Goal: Task Accomplishment & Management: Use online tool/utility

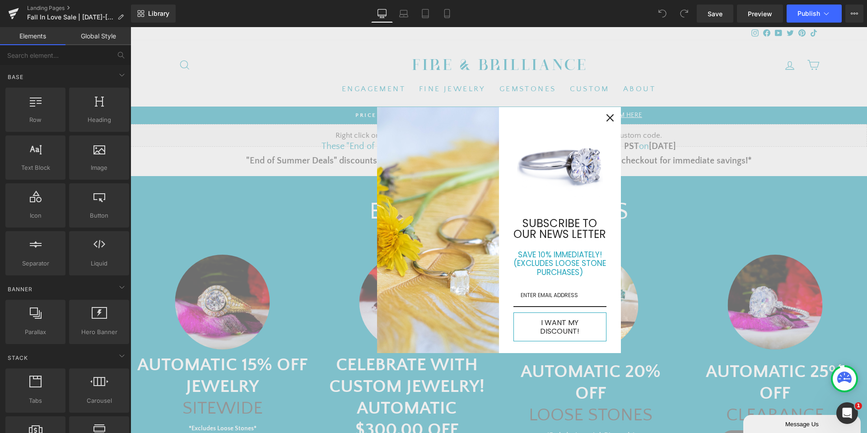
click at [613, 122] on div "Close" at bounding box center [610, 118] width 14 height 14
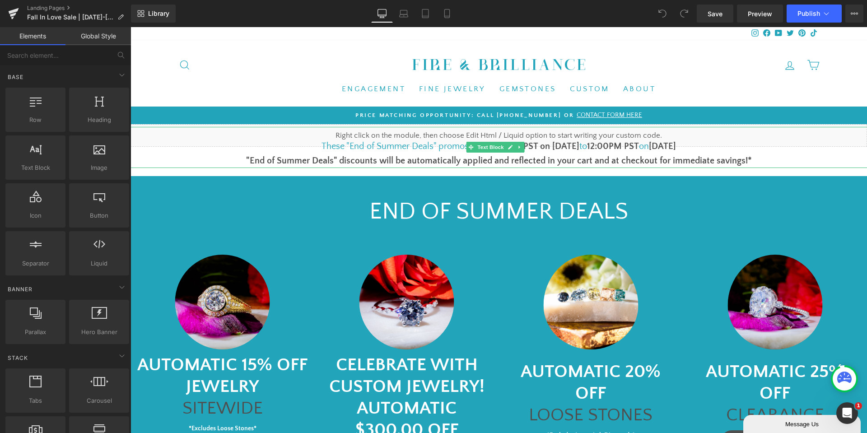
click at [403, 143] on font "These "End of Summer Deals" promos run from" at bounding box center [413, 146] width 183 height 10
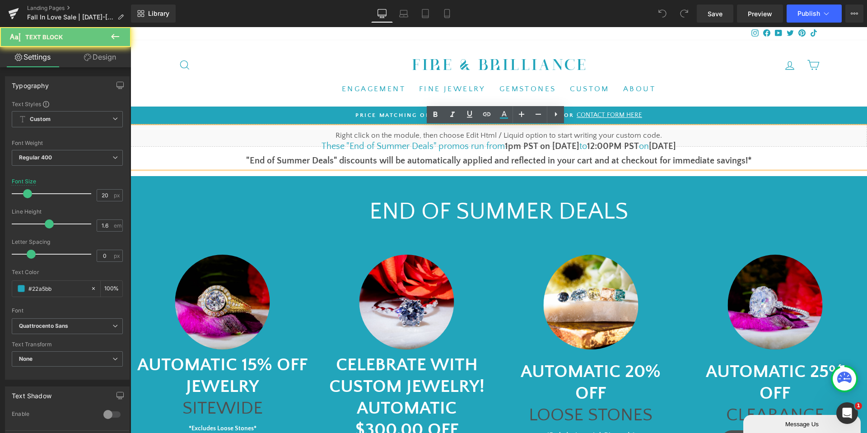
click at [403, 143] on font "These "End of Summer Deals" promos run from" at bounding box center [413, 146] width 183 height 10
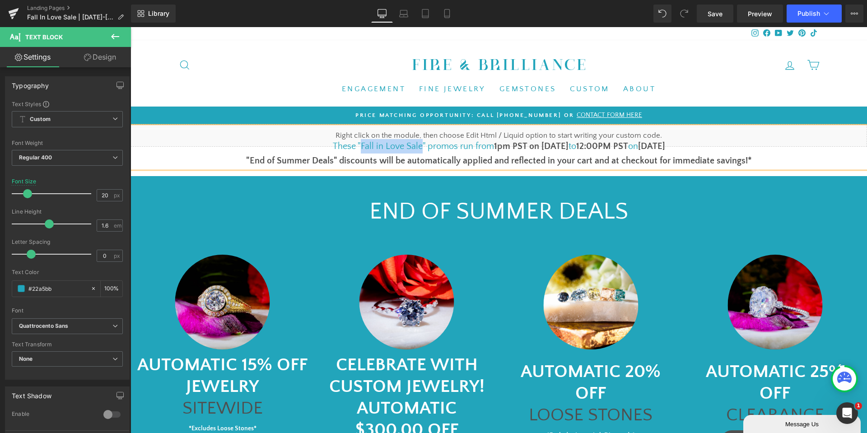
copy font "Fall in Love Sale"
click at [301, 167] on p ""End of Summer Deals" discounts will be automatically applied and reflected in …" at bounding box center [498, 161] width 827 height 14
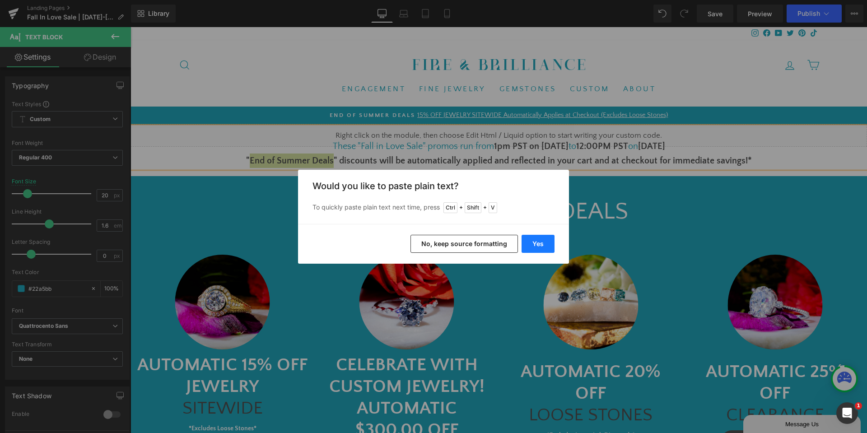
drag, startPoint x: 528, startPoint y: 243, endPoint x: 398, endPoint y: 216, distance: 132.5
click at [529, 243] on button "Yes" at bounding box center [538, 244] width 33 height 18
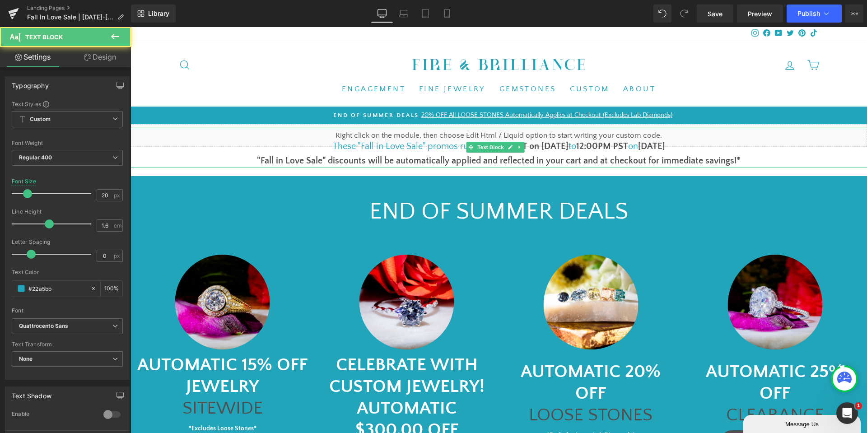
click at [550, 147] on font "1pm PST on [DATE]" at bounding box center [531, 146] width 75 height 10
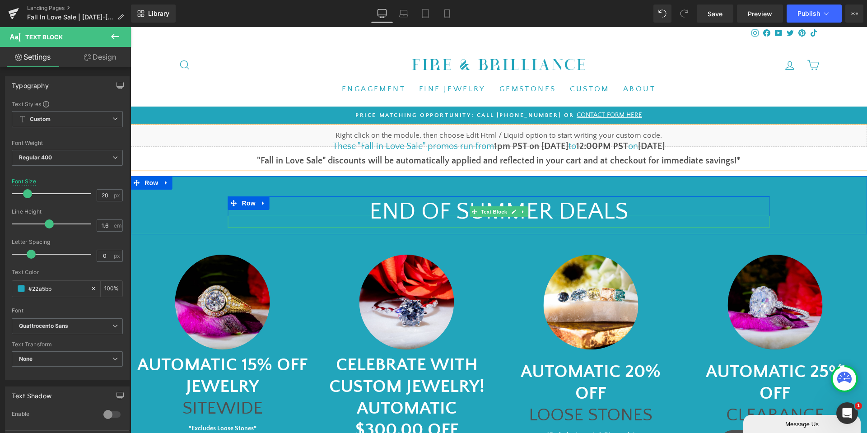
click at [430, 210] on p "eND OF SUMMER DEALS" at bounding box center [499, 212] width 542 height 31
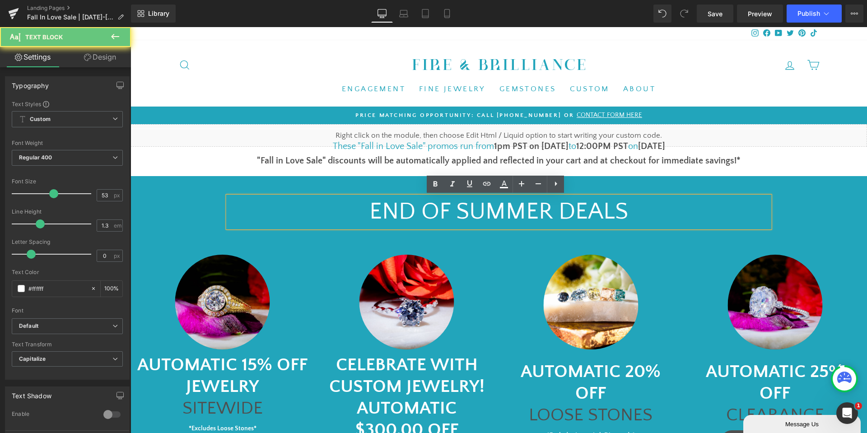
click at [430, 210] on p "eND OF SUMMER DEALS" at bounding box center [499, 212] width 542 height 31
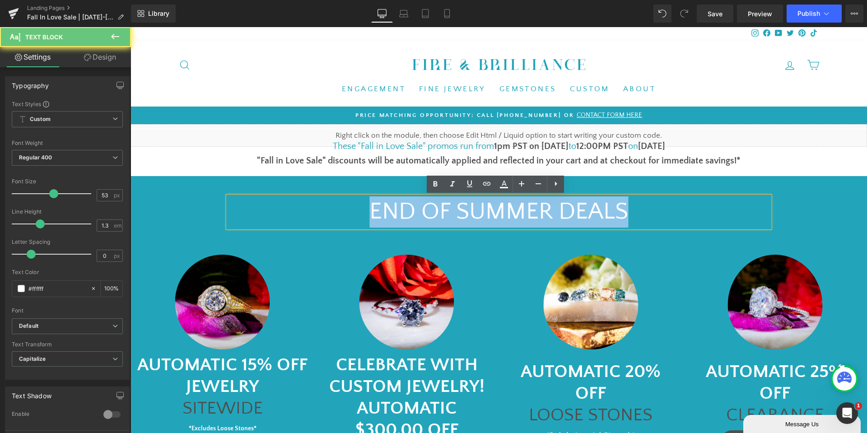
click at [431, 210] on p "eND OF SUMMER DEALS" at bounding box center [499, 212] width 542 height 31
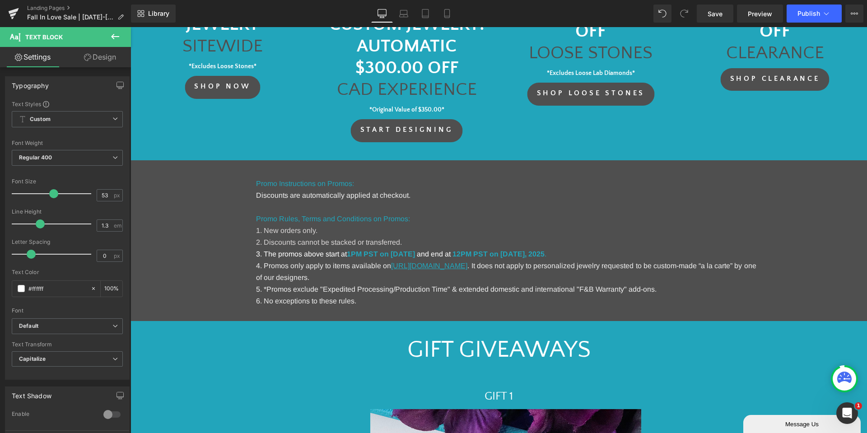
scroll to position [407, 0]
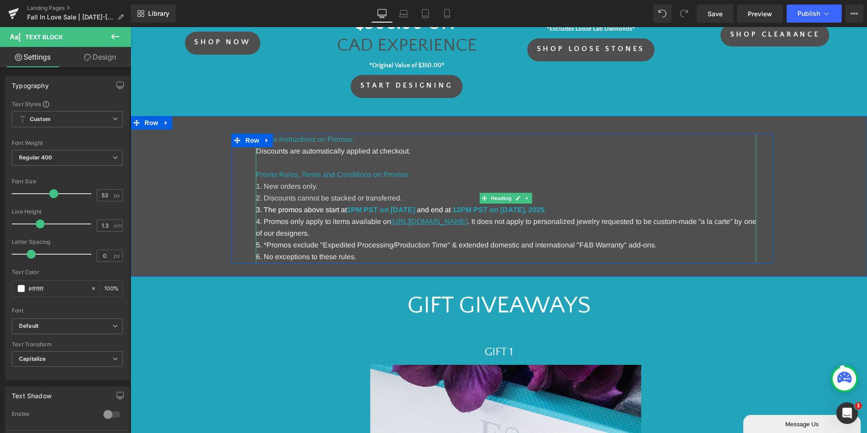
click at [415, 210] on strong "1PM PST on [DATE]" at bounding box center [381, 210] width 68 height 8
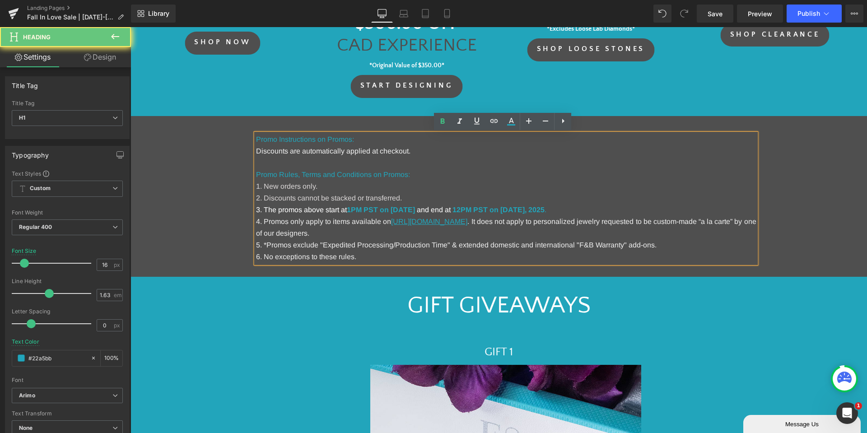
click at [415, 210] on strong "1PM PST on [DATE]" at bounding box center [381, 210] width 68 height 8
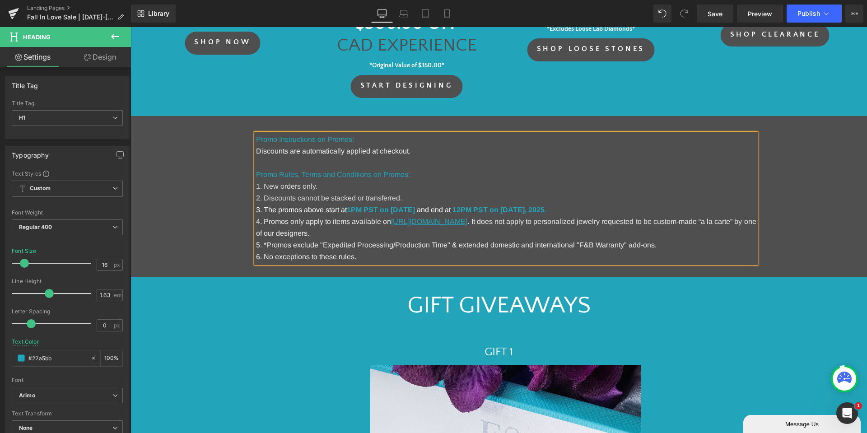
click at [525, 209] on strong "12PM PST on [DATE]" at bounding box center [489, 210] width 72 height 8
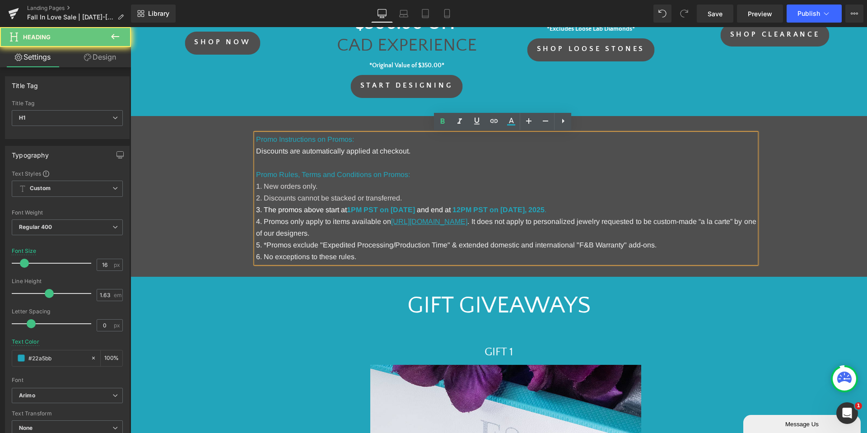
click at [525, 209] on strong "12PM PST on [DATE]" at bounding box center [489, 210] width 72 height 8
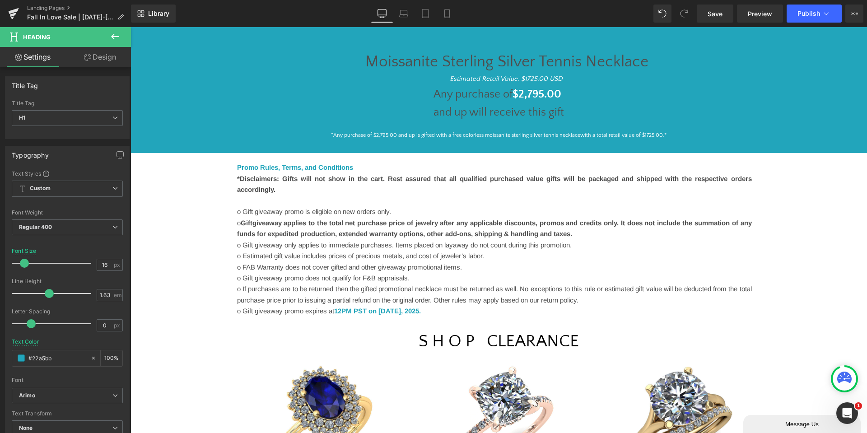
scroll to position [1039, 0]
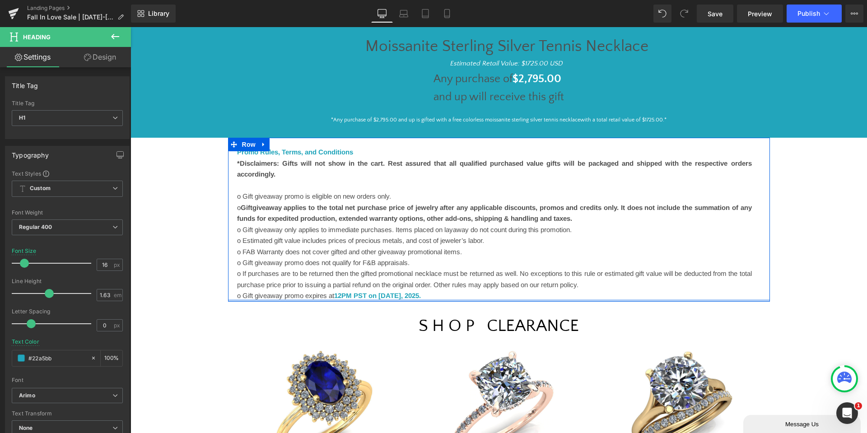
click at [401, 297] on font "12PM PST on [DATE]" at bounding box center [367, 296] width 67 height 8
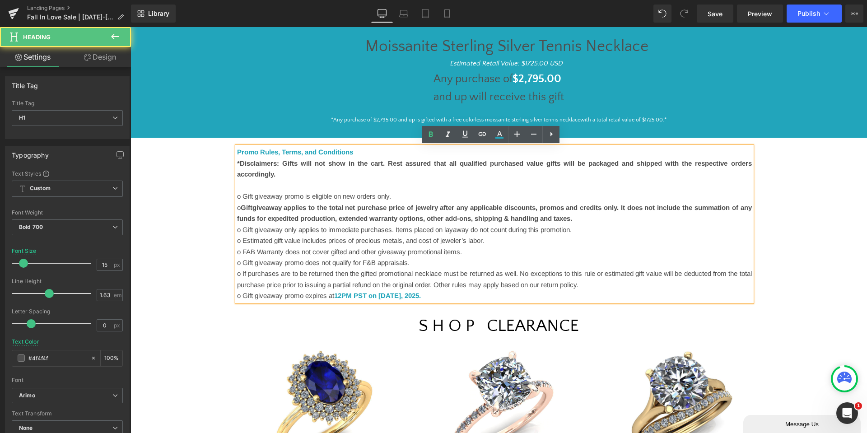
click at [401, 297] on font "12PM PST on [DATE]" at bounding box center [367, 296] width 67 height 8
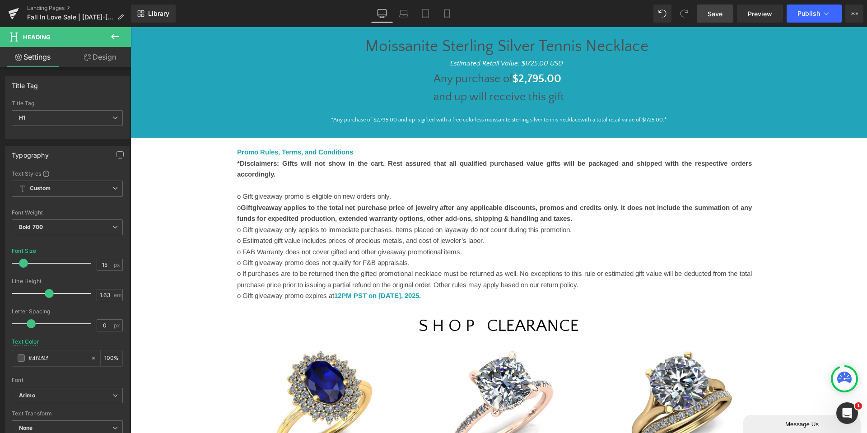
click at [716, 17] on span "Save" at bounding box center [715, 13] width 15 height 9
click at [830, 22] on button "Publish" at bounding box center [814, 14] width 55 height 18
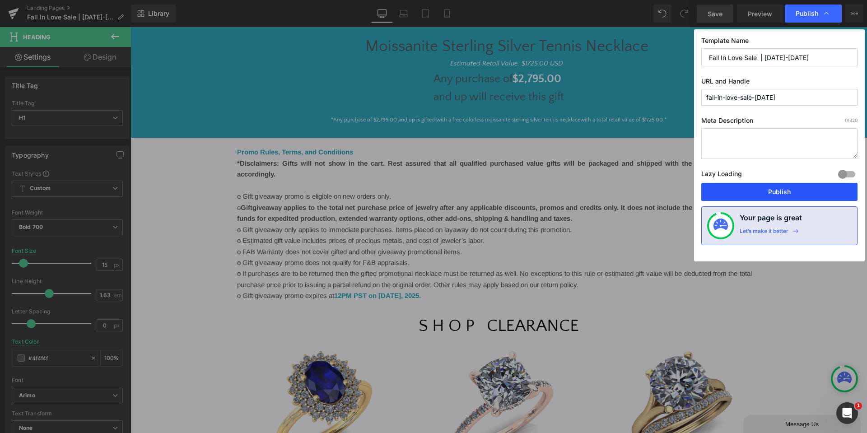
click at [751, 188] on button "Publish" at bounding box center [780, 192] width 156 height 18
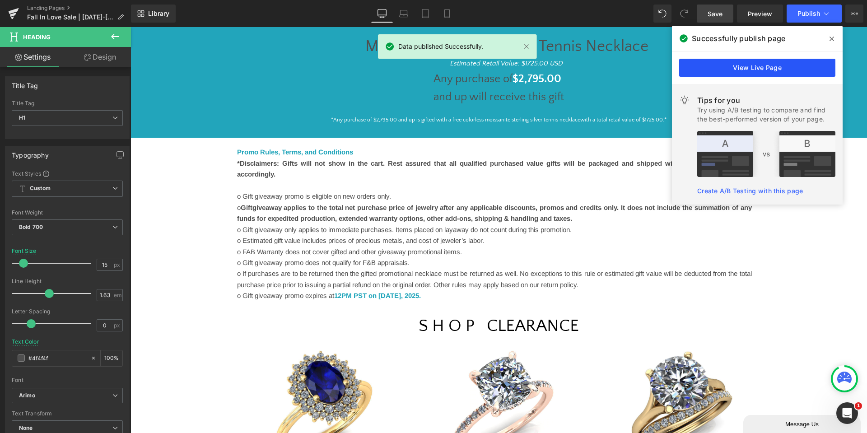
click at [767, 70] on link "View Live Page" at bounding box center [757, 68] width 156 height 18
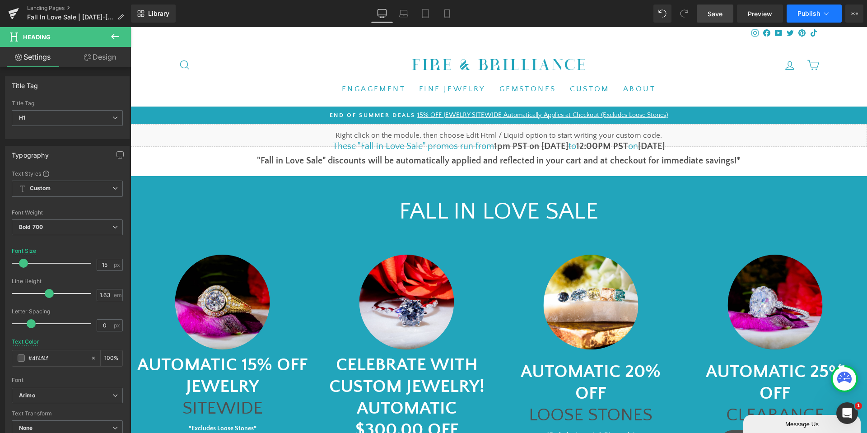
click at [829, 18] on button "Publish" at bounding box center [814, 14] width 55 height 18
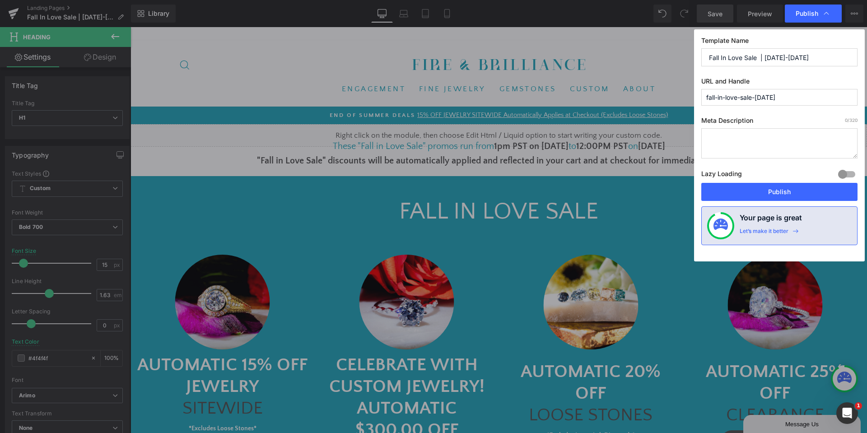
click at [814, 90] on input "fall-in-love-sale-[DATE]" at bounding box center [780, 97] width 156 height 17
type input "fall-in-love-sale-[DATE]"
